Goal: Use online tool/utility: Utilize a website feature to perform a specific function

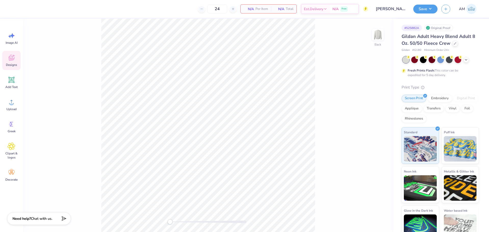
click at [13, 60] on icon at bounding box center [12, 58] width 6 height 6
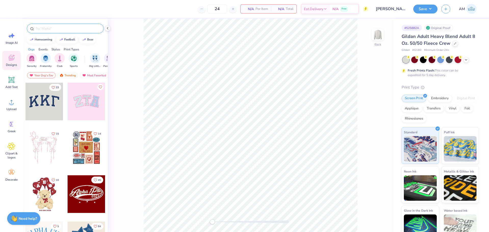
click at [54, 29] on input "text" at bounding box center [67, 28] width 65 height 5
paste input "Kappa Kappa Gamma Gingham Heart Rush & Bid Tank"
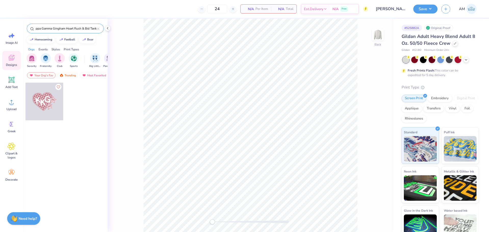
type input "Kappa Kappa Gamma Gingham Heart Rush & Bid Tank"
click at [48, 101] on div at bounding box center [44, 102] width 38 height 38
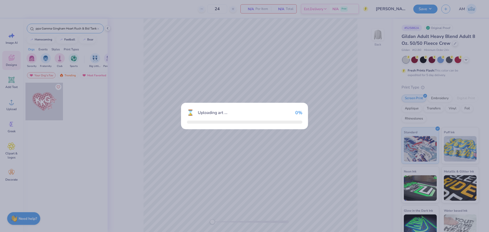
scroll to position [0, 0]
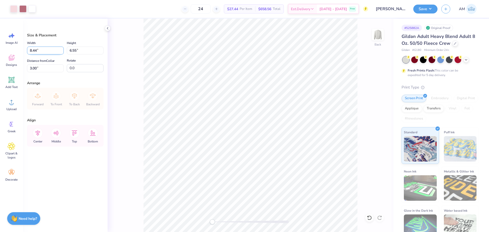
click at [36, 51] on input "8.44" at bounding box center [45, 51] width 37 height 8
type input "9.00"
type input "6.98"
click at [33, 69] on input "2.78" at bounding box center [45, 68] width 37 height 8
type input "3"
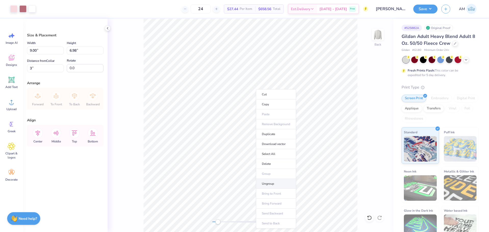
click at [274, 185] on li "Ungroup" at bounding box center [276, 184] width 40 height 10
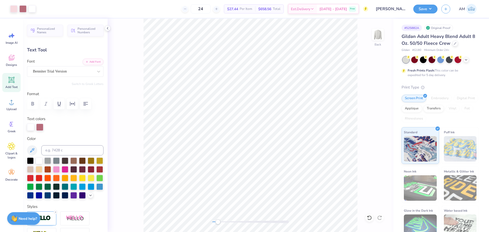
type input "0.0"
type input "2.41"
type input "2.77"
type input "4.67"
type input "-13.5"
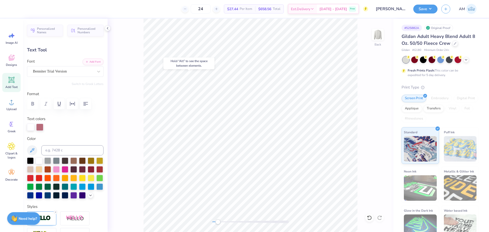
type input "2.32"
type input "2.61"
type input "4.38"
type input "7.4"
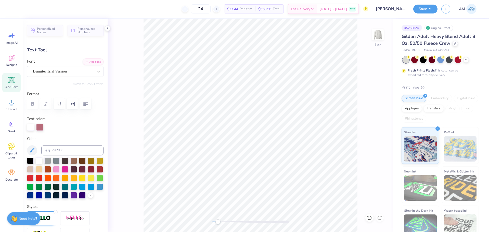
type textarea "D"
type input "0.0"
type input "2.30"
type input "2.56"
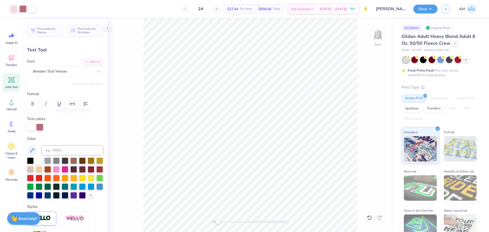
type input "4.29"
type input "7.4"
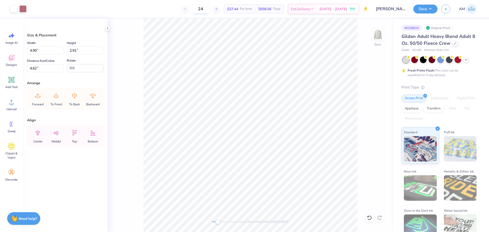
type input "4.69"
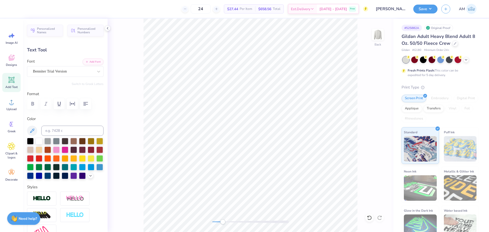
type textarea "ETA"
type input "0.0"
type input "1.10"
type input "0.81"
type input "7.82"
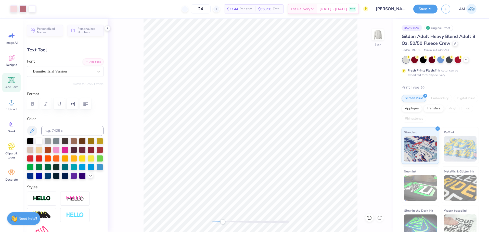
type input "-19.0"
type textarea "LAMBDA"
type input "0.0"
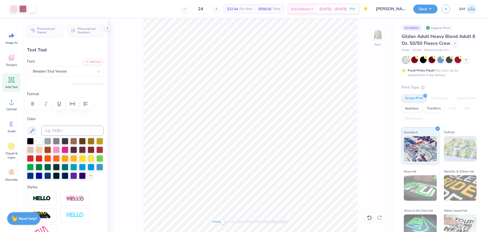
type input "2.50"
type input "1.17"
type input "7.71"
type input "-19.0"
type input "1.72"
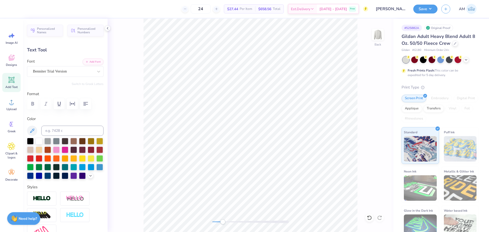
type input "0.80"
type input "7.95"
type input "1.44"
type input "0.67"
type input "7.86"
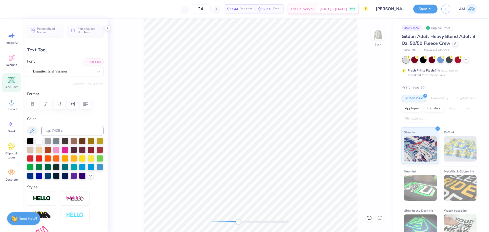
type input "1.18"
type input "0.55"
type input "7.94"
type input "0.99"
type input "0.46"
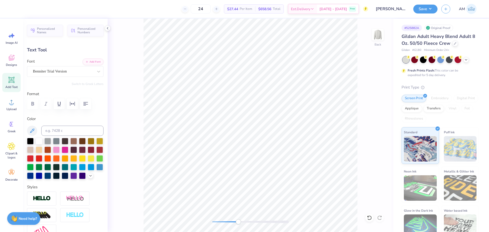
type input "8.13"
type input "-14.8"
type input "1.20"
type input "0.48"
type input "7.99"
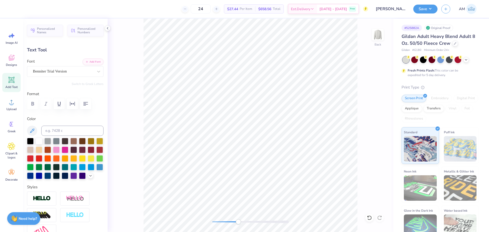
type input "-15.8"
type input "1.31"
type input "0.55"
type input "7.82"
type input "0.0"
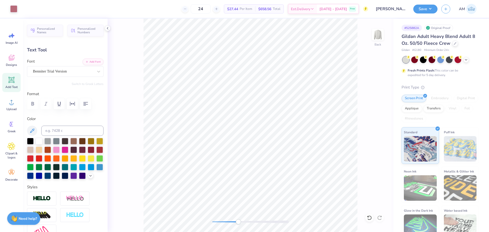
type input "7.89"
type input "-17.5"
type input "1.34"
type input "0.60"
type input "7.87"
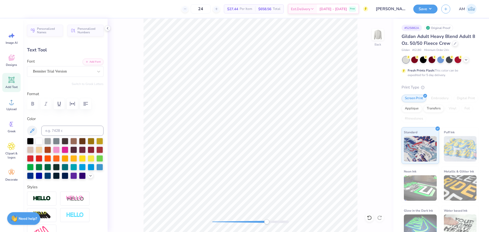
type input "0.0"
type input "1.09"
type input "0.61"
type input "5.60"
type input "8.9"
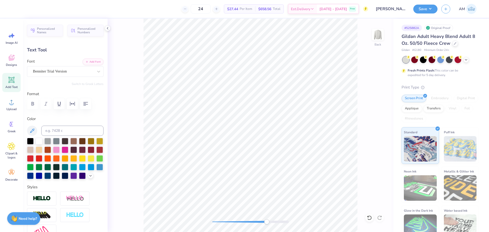
type input "0.98"
type input "0.55"
type input "0.0"
click at [252, 218] on div "Back" at bounding box center [251, 126] width 286 height 214
type input "1.34"
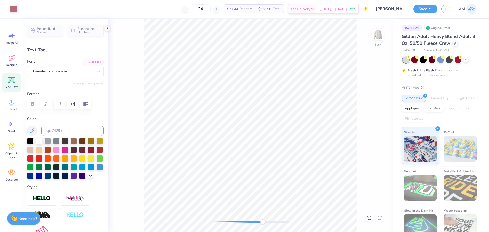
type input "0.60"
type input "7.87"
type input "0.0"
type input "7.81"
type input "-17.5"
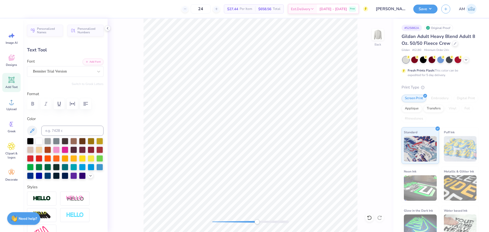
type input "1.01"
type input "0.45"
type input "8.19"
type input "-15.5"
type input "1.30"
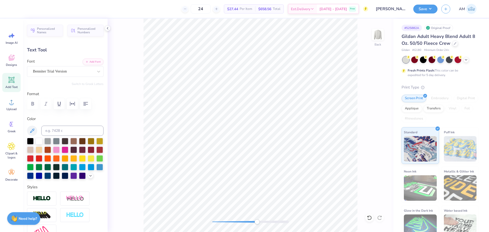
type input "0.54"
type input "7.87"
type input "1.19"
type input "0.49"
type input "7.90"
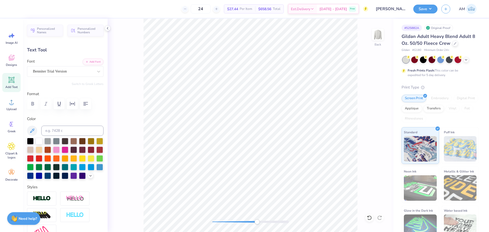
type input "0.0"
type input "7.92"
type input "0.0"
type input "2.30"
type input "2.56"
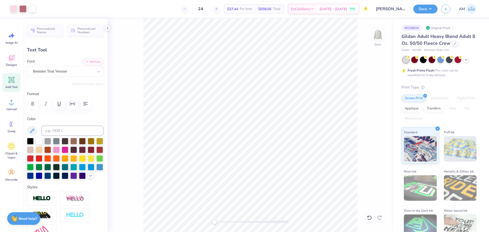
type input "4.69"
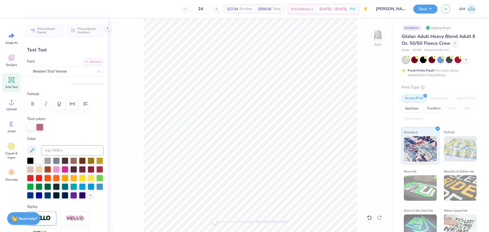
click at [131, 50] on div "Back" at bounding box center [251, 126] width 286 height 214
type input "0.0"
click at [11, 8] on div at bounding box center [13, 8] width 7 height 7
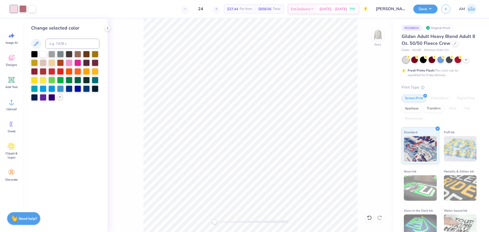
click at [59, 97] on icon at bounding box center [60, 97] width 4 height 4
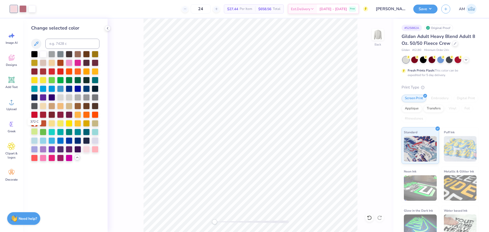
click at [35, 132] on div at bounding box center [34, 131] width 7 height 7
click at [23, 8] on div at bounding box center [22, 8] width 7 height 7
click at [77, 80] on div at bounding box center [77, 79] width 7 height 7
click at [40, 132] on div at bounding box center [43, 131] width 7 height 7
click at [70, 79] on div at bounding box center [69, 79] width 7 height 7
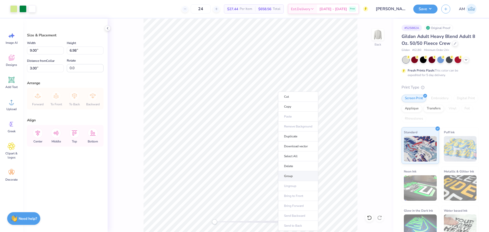
click at [293, 175] on li "Group" at bounding box center [298, 177] width 40 height 10
click at [19, 7] on div at bounding box center [22, 8] width 7 height 7
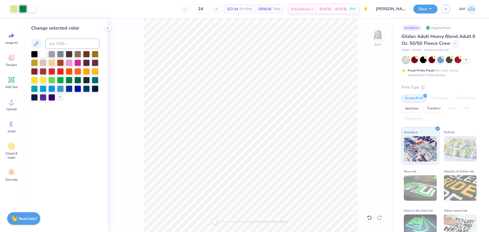
click at [62, 95] on div at bounding box center [65, 76] width 68 height 50
click at [61, 98] on icon at bounding box center [60, 97] width 4 height 4
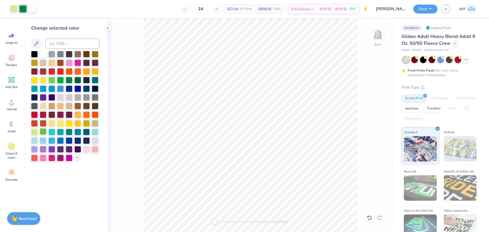
click at [43, 133] on div at bounding box center [43, 131] width 7 height 7
click at [24, 8] on div at bounding box center [22, 8] width 7 height 7
click at [44, 131] on div at bounding box center [43, 131] width 7 height 7
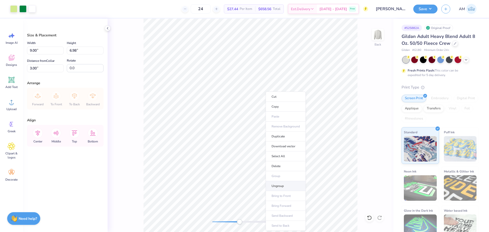
click at [278, 184] on li "Ungroup" at bounding box center [286, 187] width 40 height 10
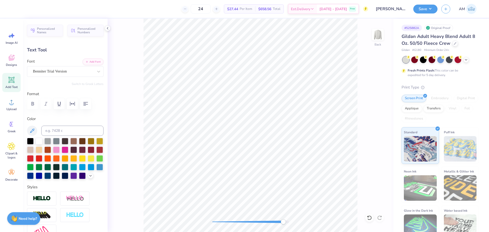
type input "0.0"
click at [158, 227] on div "Back" at bounding box center [251, 126] width 286 height 214
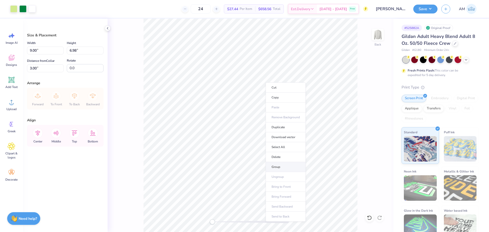
click at [273, 168] on li "Group" at bounding box center [286, 167] width 40 height 10
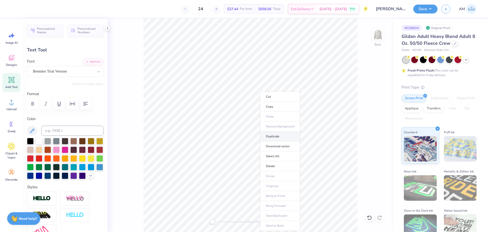
type input "2.30"
type input "2.56"
type input "4.59"
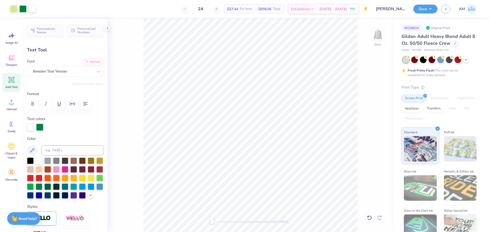
type input "0.0"
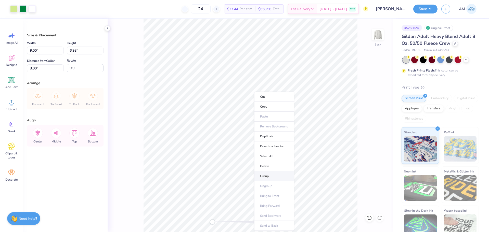
click at [276, 176] on li "Group" at bounding box center [274, 177] width 40 height 10
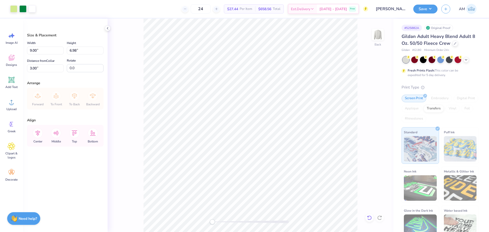
click at [367, 217] on icon at bounding box center [369, 218] width 5 height 5
click at [367, 218] on icon at bounding box center [369, 218] width 5 height 5
click at [372, 220] on div at bounding box center [369, 218] width 8 height 8
click at [371, 219] on icon at bounding box center [369, 218] width 5 height 5
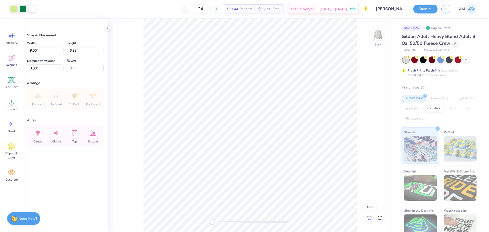
click at [370, 219] on icon at bounding box center [369, 218] width 5 height 5
click at [372, 219] on div at bounding box center [369, 218] width 8 height 8
click at [369, 218] on icon at bounding box center [369, 218] width 5 height 5
click at [380, 218] on icon at bounding box center [379, 218] width 5 height 5
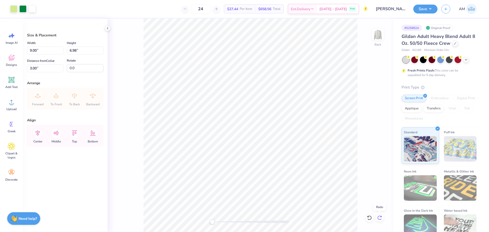
click at [380, 218] on icon at bounding box center [379, 218] width 5 height 5
click at [383, 220] on div "Back" at bounding box center [251, 126] width 286 height 214
click at [382, 220] on div at bounding box center [380, 218] width 8 height 8
click at [382, 218] on div at bounding box center [380, 218] width 8 height 8
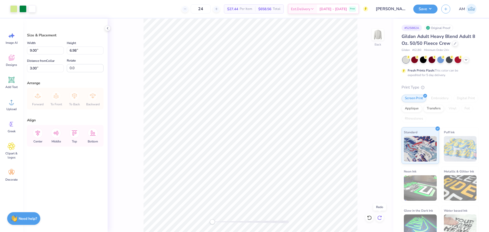
click at [381, 216] on icon at bounding box center [379, 218] width 5 height 5
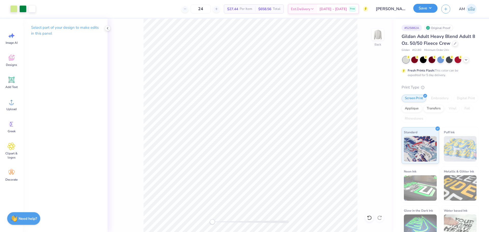
click at [424, 8] on button "Save" at bounding box center [425, 8] width 24 height 9
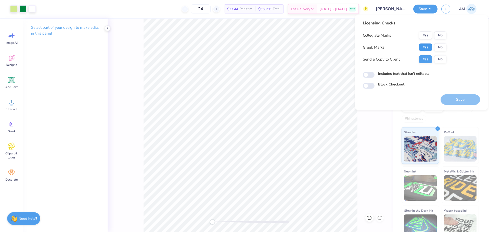
click at [430, 48] on button "Yes" at bounding box center [425, 47] width 13 height 8
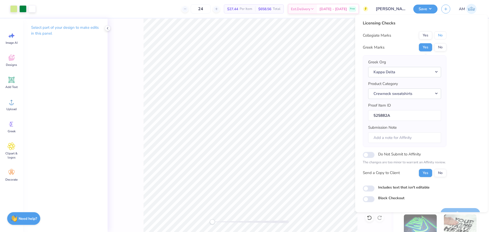
click at [443, 34] on button "No" at bounding box center [440, 35] width 12 height 8
click at [426, 173] on button "Yes" at bounding box center [425, 173] width 13 height 8
click at [428, 50] on button "Yes" at bounding box center [425, 47] width 13 height 8
click at [438, 36] on button "No" at bounding box center [440, 35] width 12 height 8
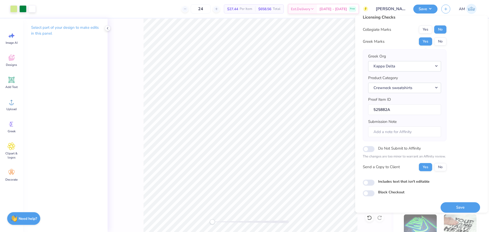
scroll to position [11, 0]
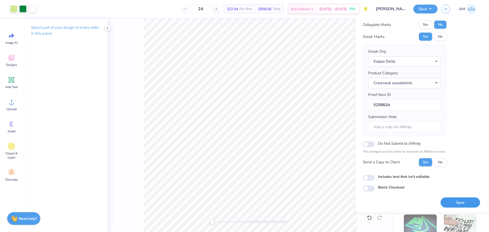
click at [459, 201] on button "Save" at bounding box center [461, 203] width 40 height 10
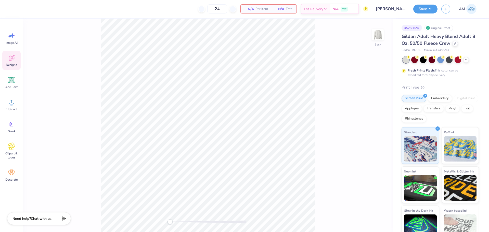
click at [15, 60] on icon at bounding box center [12, 58] width 8 height 8
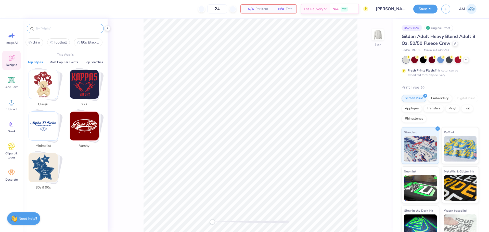
click at [52, 28] on input "text" at bounding box center [67, 28] width 65 height 5
paste input "Kappa Kappa Gamma Gingham Heart Rush & Bid Tank"
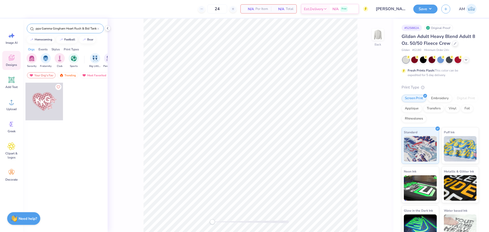
type input "Kappa Kappa Gamma Gingham Heart Rush & Bid Tank"
click at [40, 106] on div at bounding box center [44, 102] width 38 height 38
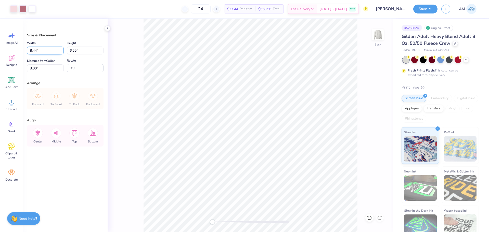
click at [35, 49] on input "8.44" at bounding box center [45, 51] width 37 height 8
type input "9.00"
type input "6.98"
type input "2.78"
click at [268, 178] on li "Ungroup" at bounding box center [274, 179] width 40 height 10
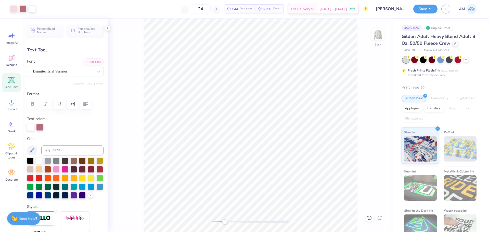
type input "0.0"
type input "2.32"
type input "2.61"
type input "4.17"
type input "7.4"
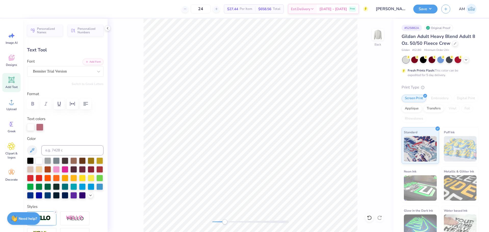
scroll to position [4, 1]
type textarea "D"
type input "2.41"
type input "2.77"
type input "4.46"
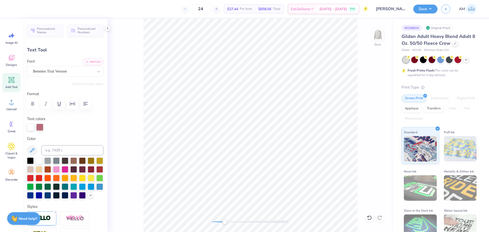
type input "-13.5"
type input "2.30"
type input "2.56"
type input "4.08"
type input "7.4"
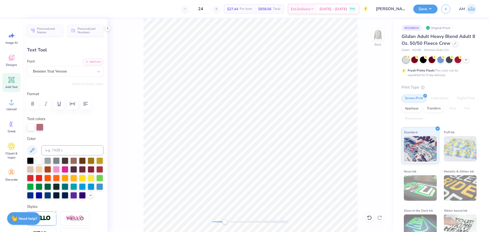
type input "2.41"
type input "2.77"
type input "4.41"
type input "0.0"
type input "1.04"
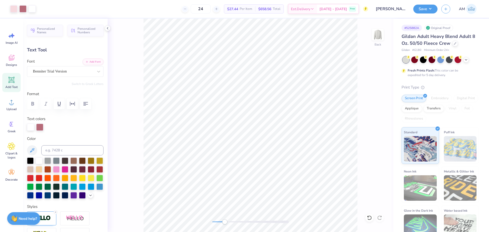
type input "0.59"
type input "5.34"
type input "8.9"
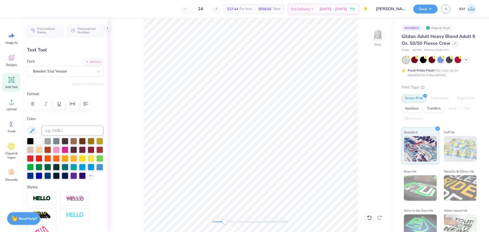
type textarea "ETA"
type input "1.10"
type input "0.81"
type input "7.60"
type input "-19.0"
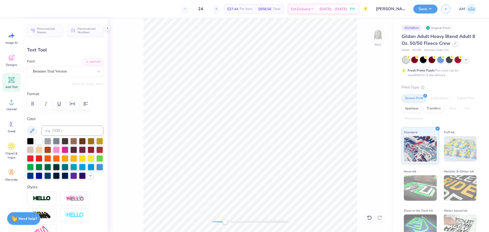
scroll to position [4, 1]
type textarea "LAMBDA"
type input "0.0"
type input "2.50"
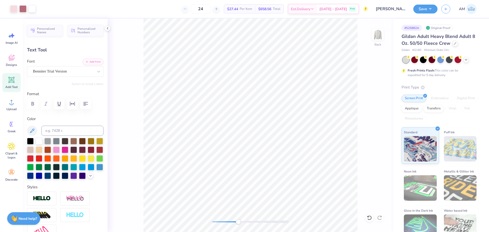
type input "1.17"
type input "7.49"
type input "-19.0"
type input "1.25"
type input "0.58"
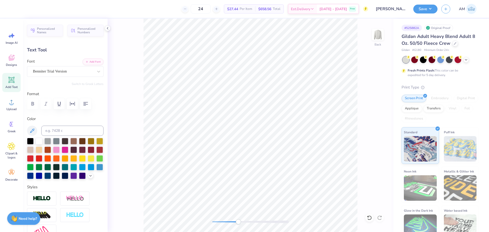
type input "7.69"
type input "0.0"
click at [193, 224] on div "Back" at bounding box center [251, 126] width 286 height 214
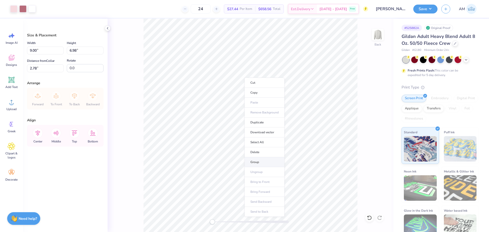
click at [252, 161] on li "Group" at bounding box center [264, 163] width 40 height 10
click at [23, 10] on div at bounding box center [22, 8] width 7 height 7
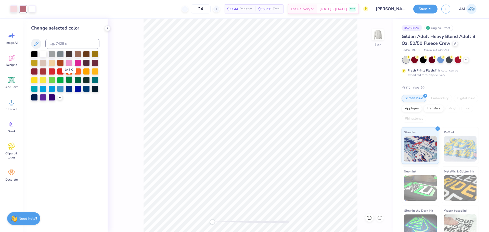
click at [68, 80] on div at bounding box center [69, 79] width 7 height 7
click at [60, 98] on icon at bounding box center [60, 97] width 4 height 4
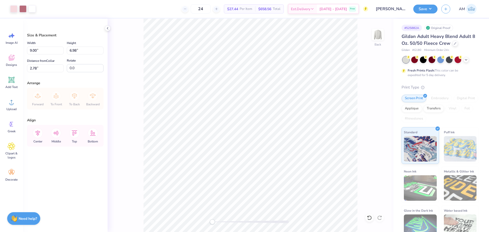
click at [28, 14] on div "Art colors" at bounding box center [18, 9] width 36 height 18
click at [20, 8] on div at bounding box center [22, 8] width 7 height 7
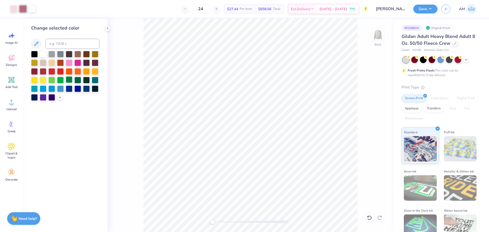
click at [69, 81] on div at bounding box center [69, 79] width 7 height 7
click at [61, 79] on div at bounding box center [60, 79] width 7 height 7
click at [16, 7] on div at bounding box center [13, 8] width 7 height 7
click at [52, 78] on div at bounding box center [51, 79] width 7 height 7
click at [60, 97] on icon at bounding box center [60, 97] width 4 height 4
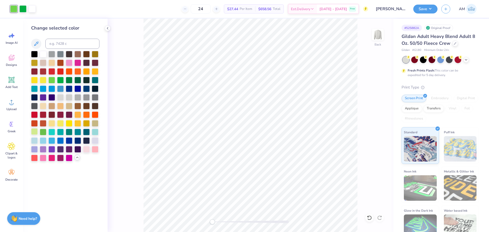
click at [36, 133] on div at bounding box center [34, 131] width 7 height 7
click at [22, 9] on div at bounding box center [22, 8] width 7 height 7
click at [68, 131] on div at bounding box center [69, 131] width 7 height 7
click at [76, 80] on div at bounding box center [77, 79] width 7 height 7
click at [69, 80] on div at bounding box center [69, 79] width 7 height 7
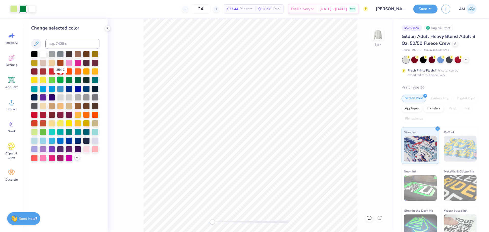
click at [58, 79] on div at bounding box center [60, 79] width 7 height 7
click at [68, 79] on div at bounding box center [69, 79] width 7 height 7
click at [77, 160] on icon at bounding box center [77, 158] width 4 height 4
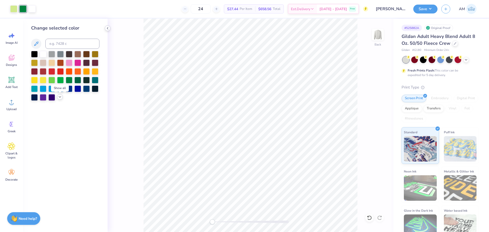
click at [107, 28] on icon at bounding box center [108, 28] width 4 height 4
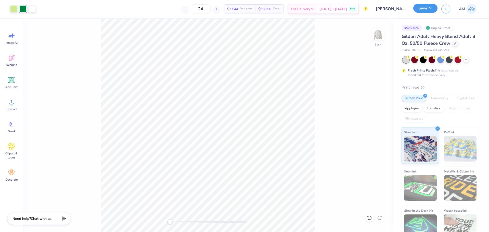
click at [435, 9] on button "Save" at bounding box center [425, 8] width 24 height 9
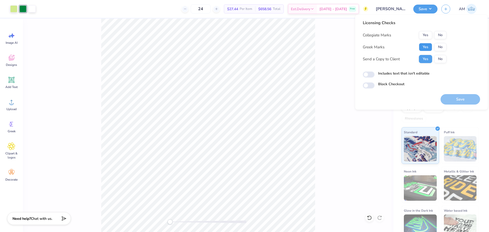
click at [425, 45] on button "Yes" at bounding box center [425, 47] width 13 height 8
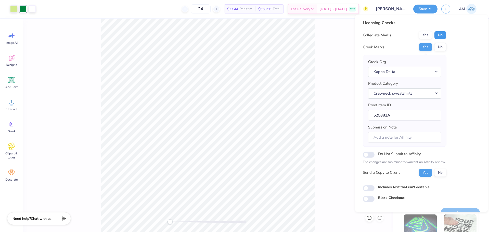
click at [438, 33] on button "No" at bounding box center [440, 35] width 12 height 8
click at [428, 175] on button "Yes" at bounding box center [425, 173] width 13 height 8
click at [429, 49] on button "Yes" at bounding box center [425, 47] width 13 height 8
click at [439, 34] on button "No" at bounding box center [440, 35] width 12 height 8
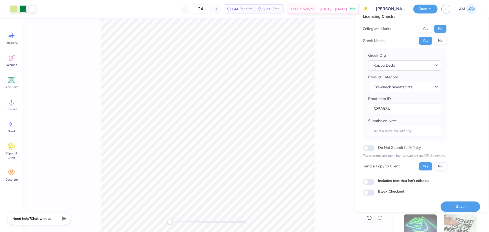
scroll to position [11, 0]
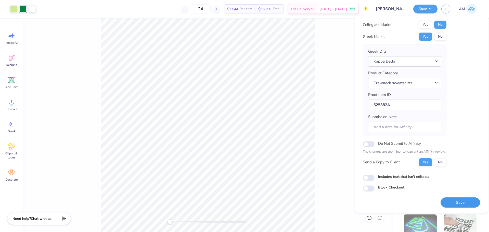
click at [448, 202] on button "Save" at bounding box center [461, 203] width 40 height 10
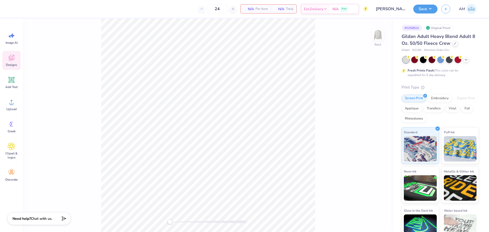
drag, startPoint x: 11, startPoint y: 61, endPoint x: 15, endPoint y: 60, distance: 4.5
click at [11, 61] on icon at bounding box center [12, 58] width 8 height 8
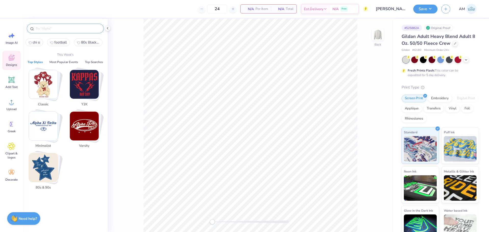
click at [58, 29] on input "text" at bounding box center [67, 28] width 65 height 5
paste input "Kappa Kappa Gamma Gingham Heart Rush & Bid Tank"
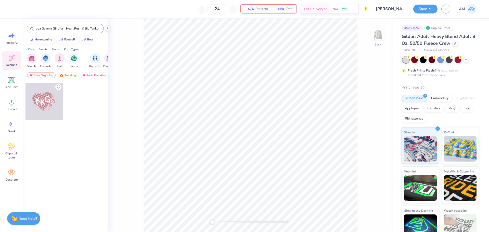
type input "Kappa Kappa Gamma Gingham Heart Rush & Bid Tank"
click at [49, 101] on div at bounding box center [44, 102] width 38 height 38
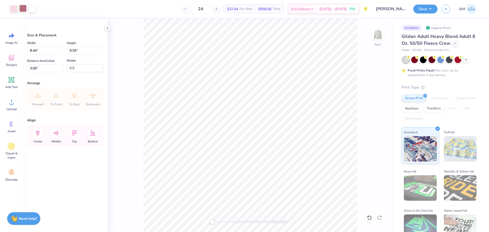
click at [24, 9] on div at bounding box center [22, 8] width 7 height 7
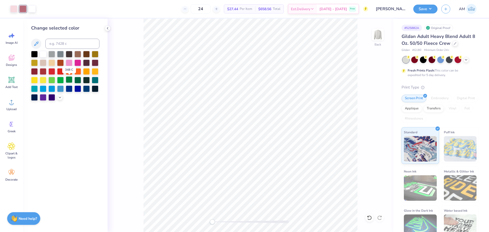
click at [69, 80] on div at bounding box center [69, 79] width 7 height 7
click at [17, 13] on div "Art colors" at bounding box center [18, 9] width 36 height 18
click at [14, 8] on div at bounding box center [13, 8] width 7 height 7
click at [61, 97] on icon at bounding box center [60, 97] width 4 height 4
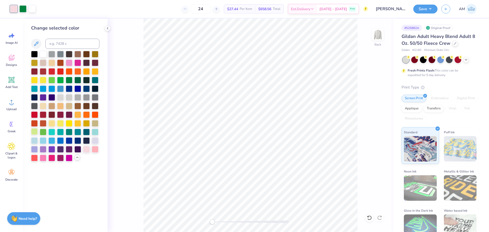
click at [33, 132] on div at bounding box center [34, 131] width 7 height 7
click at [108, 29] on icon at bounding box center [108, 28] width 4 height 4
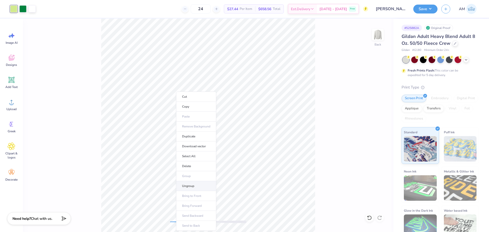
click at [194, 185] on li "Ungroup" at bounding box center [196, 187] width 40 height 10
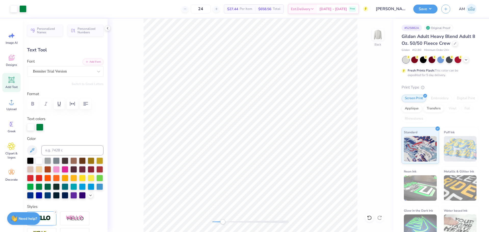
type input "0.0"
type input "2.17"
type input "2.45"
type input "4.30"
type input "7.4"
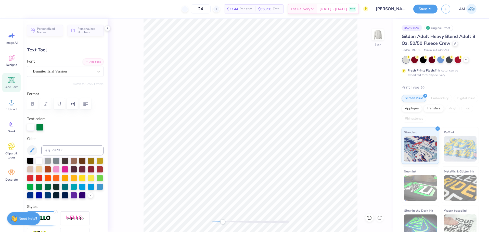
scroll to position [4, 1]
type textarea "D"
type input "2.26"
type input "2.60"
type input "4.57"
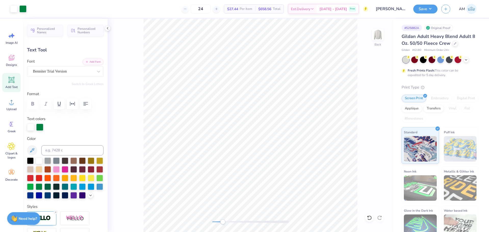
type input "-13.5"
type input "2.16"
type input "2.40"
type input "4.21"
type input "0.0"
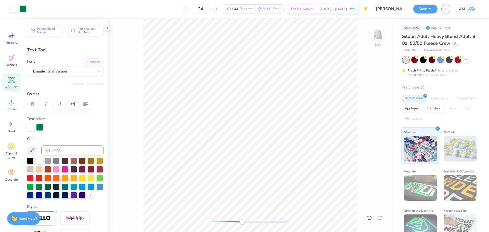
type input "4.40"
type input "7.4"
type input "2.26"
type input "2.60"
type input "4.52"
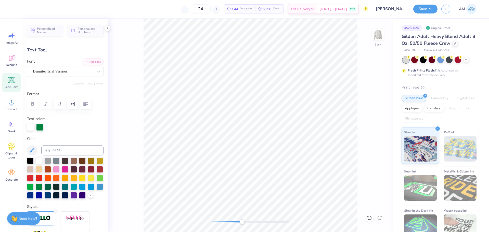
type input "-13.5"
type input "2.16"
type input "2.40"
type input "4.45"
type input "7.4"
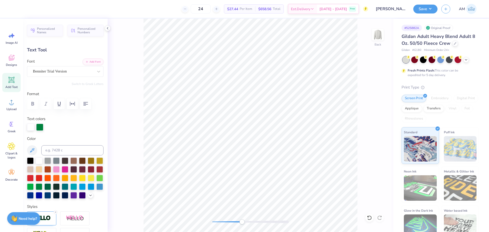
type input "2.26"
type input "2.60"
type input "4.73"
type input "-13.5"
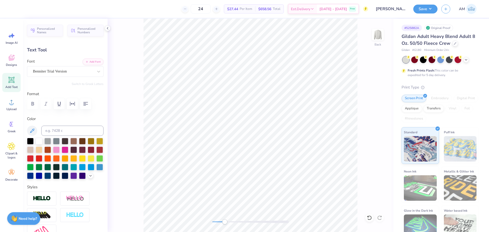
type input "0.97"
type input "0.56"
type input "5.40"
type input "8.9"
type textarea "ETA"
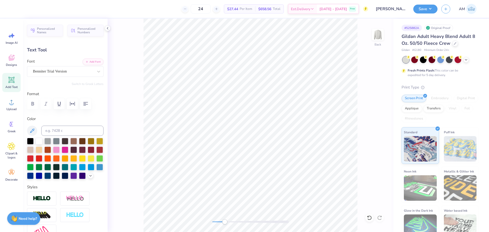
type input "1.03"
type input "0.76"
type input "7.52"
type input "-19.0"
type textarea "LAMBDA"
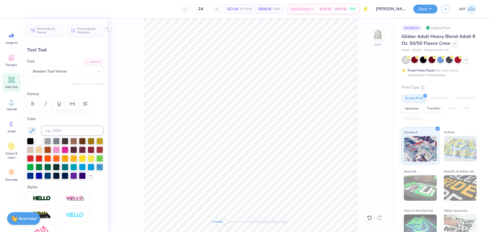
scroll to position [4, 1]
type input "0.0"
type input "2.35"
type input "1.10"
type input "7.42"
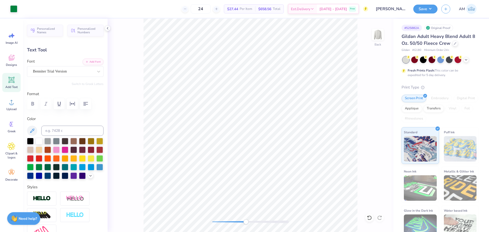
type input "-19.0"
type input "1.08"
type input "0.51"
type input "7.79"
type input "0.0"
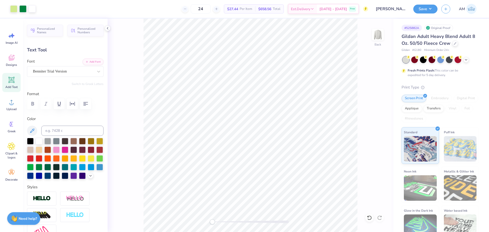
click at [187, 227] on div "Back" at bounding box center [251, 126] width 286 height 214
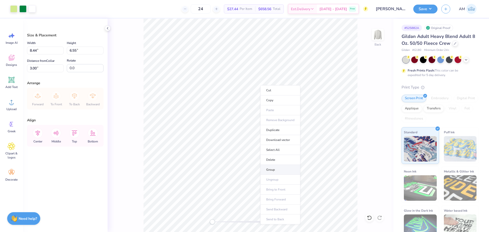
click at [278, 170] on li "Group" at bounding box center [280, 170] width 40 height 10
click at [34, 49] on input "8.44" at bounding box center [45, 51] width 37 height 8
type input "9.00"
type input "6.98"
click at [35, 68] on input "2.78" at bounding box center [45, 68] width 37 height 8
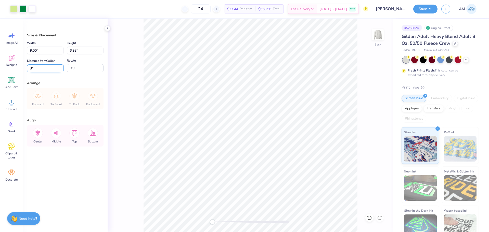
type input "3"
click at [421, 10] on button "Save" at bounding box center [425, 8] width 24 height 9
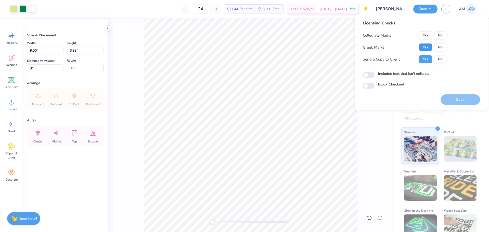
click at [428, 44] on button "Yes" at bounding box center [425, 47] width 13 height 8
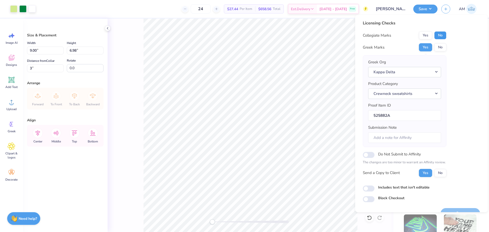
click at [442, 34] on button "No" at bounding box center [440, 35] width 12 height 8
click at [426, 174] on button "Yes" at bounding box center [425, 173] width 13 height 8
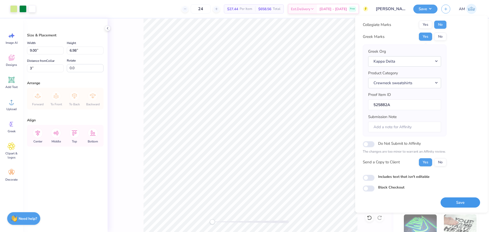
click at [459, 206] on button "Save" at bounding box center [461, 203] width 40 height 10
